Goal: Task Accomplishment & Management: Complete application form

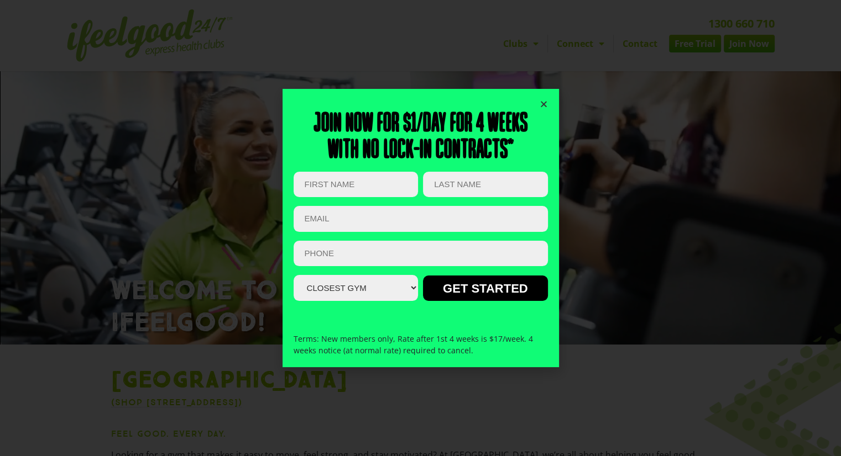
click at [374, 279] on select "Closest Gym [GEOGRAPHIC_DATA] [GEOGRAPHIC_DATA] [GEOGRAPHIC_DATA] [GEOGRAPHIC_D…" at bounding box center [355, 288] width 124 height 26
select select "[GEOGRAPHIC_DATA]"
click at [293, 275] on select "Closest Gym [GEOGRAPHIC_DATA] [GEOGRAPHIC_DATA] [GEOGRAPHIC_DATA] [GEOGRAPHIC_D…" at bounding box center [355, 288] width 124 height 26
click at [349, 182] on input "First Name (Required)" at bounding box center [355, 185] width 124 height 26
type input "SARUM"
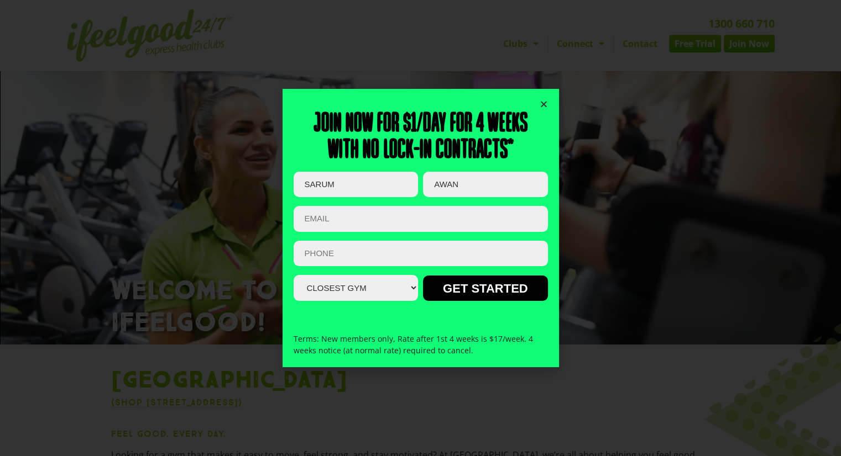
type input "AWAN"
type input "S"
click at [349, 182] on input "SARUM" at bounding box center [355, 185] width 124 height 26
type input "SARUM"
type input "[EMAIL_ADDRESS][DOMAIN_NAME]"
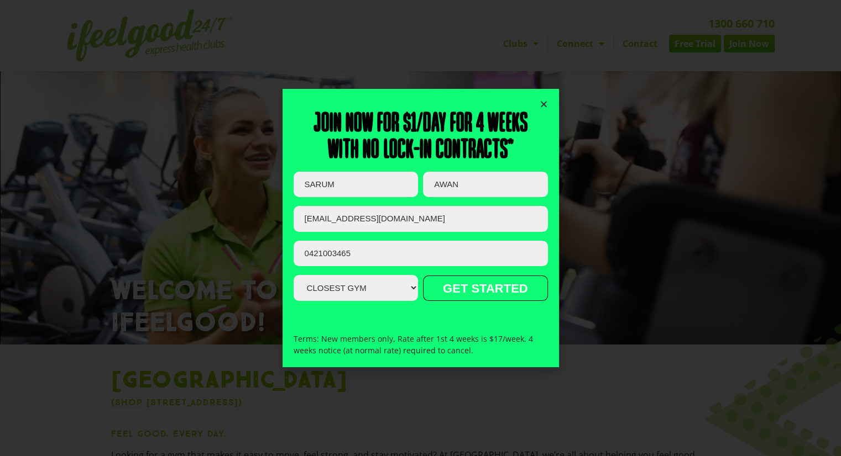
type input "0421003465"
click at [453, 287] on input "GET STARTED" at bounding box center [485, 288] width 124 height 25
click at [472, 290] on input "GET STARTED" at bounding box center [485, 288] width 124 height 25
click at [452, 292] on input "GET STARTED" at bounding box center [485, 288] width 124 height 25
